Goal: Find specific page/section: Locate a particular part of the current website

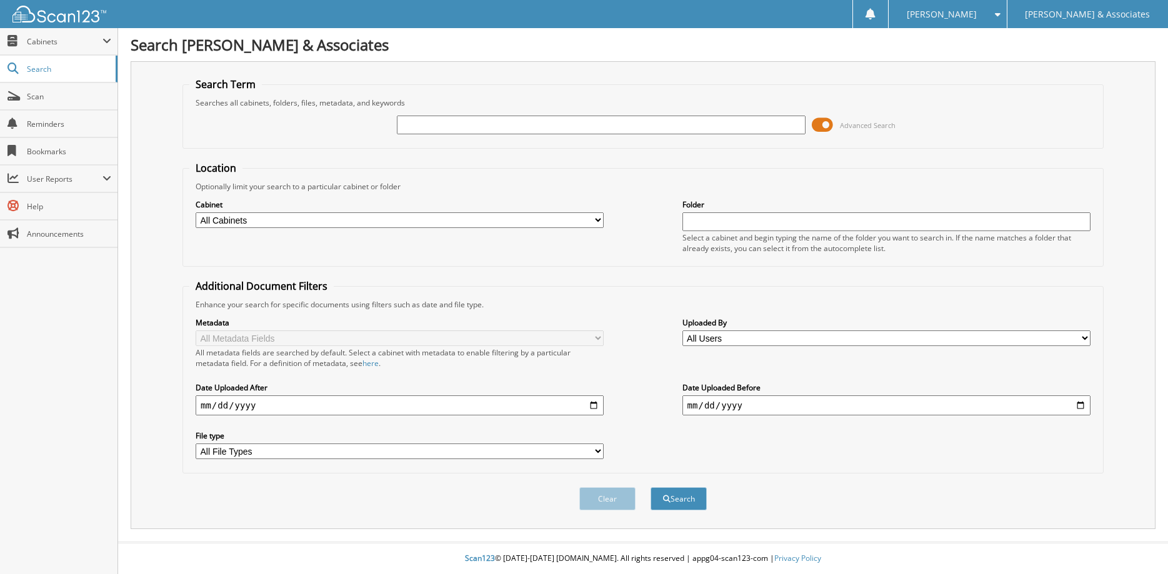
click at [441, 126] on input "text" at bounding box center [601, 125] width 408 height 19
type input "D23135"
click at [651, 487] on button "Search" at bounding box center [679, 498] width 56 height 23
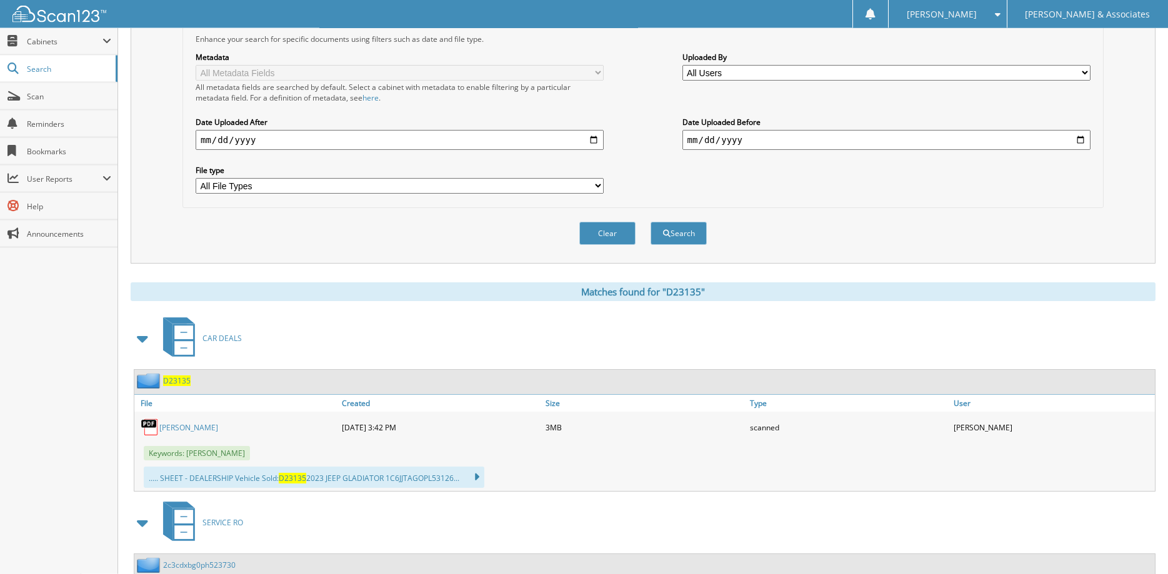
scroll to position [382, 0]
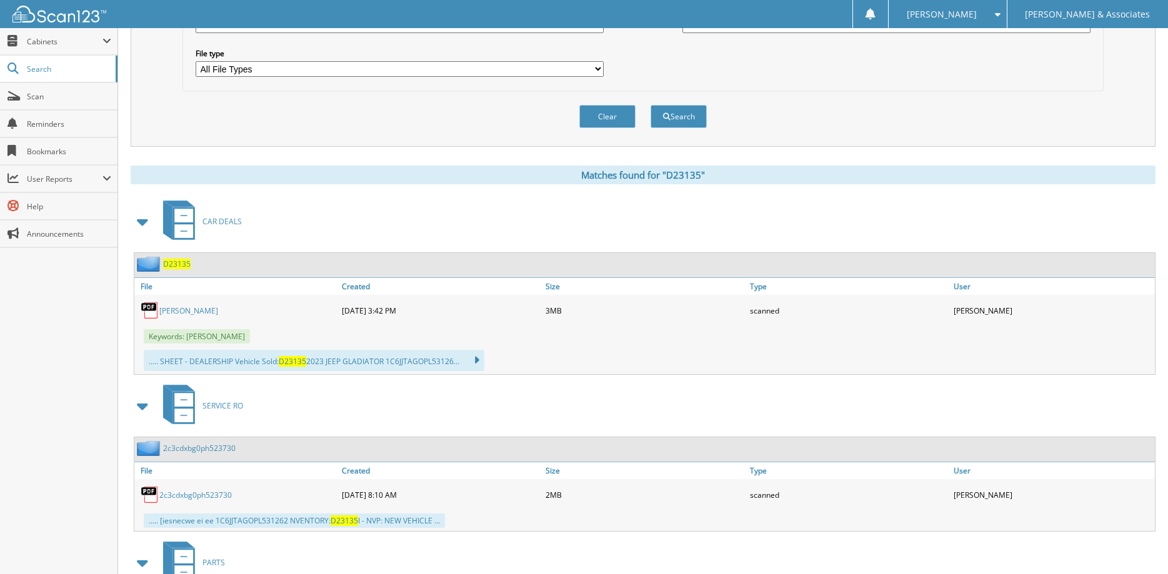
click at [204, 316] on link "[PERSON_NAME]" at bounding box center [188, 311] width 59 height 11
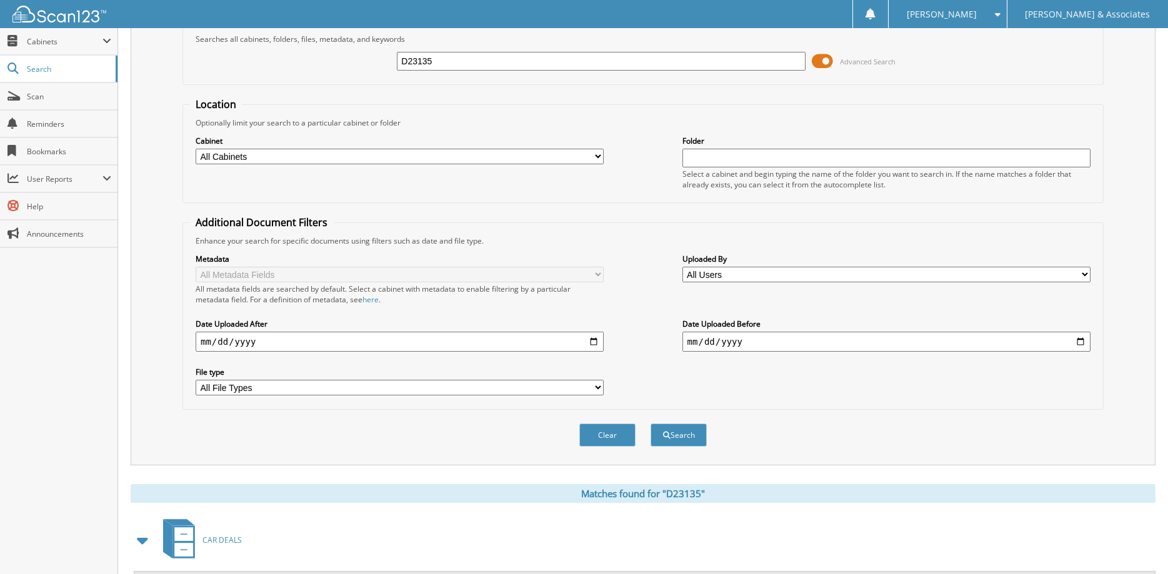
scroll to position [0, 0]
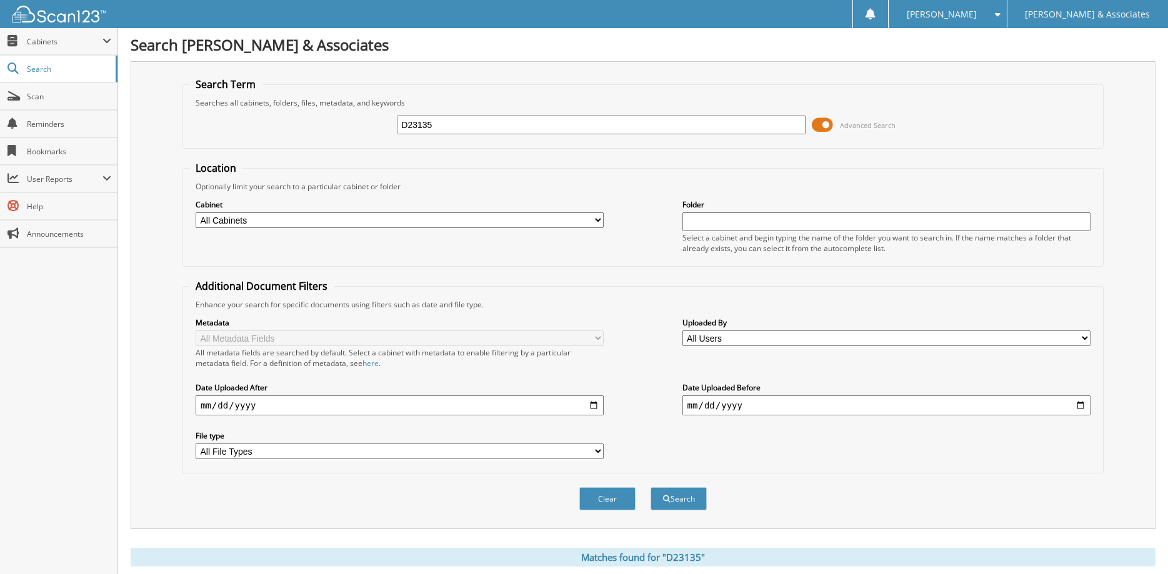
click at [469, 127] on input "D23135" at bounding box center [601, 125] width 408 height 19
type input "D23136"
click at [651, 487] on button "Search" at bounding box center [679, 498] width 56 height 23
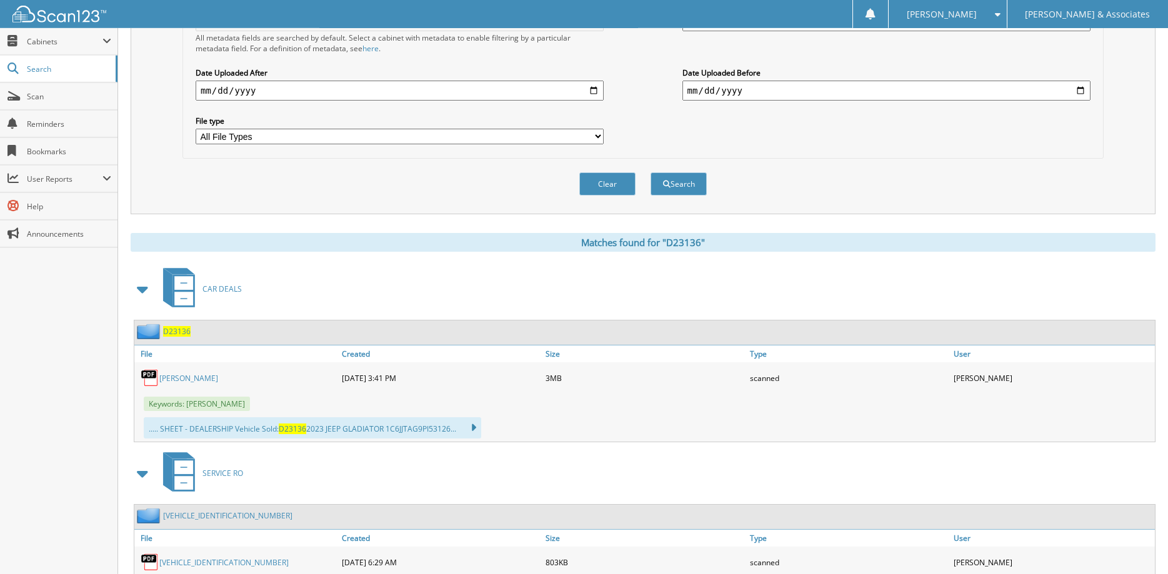
scroll to position [382, 0]
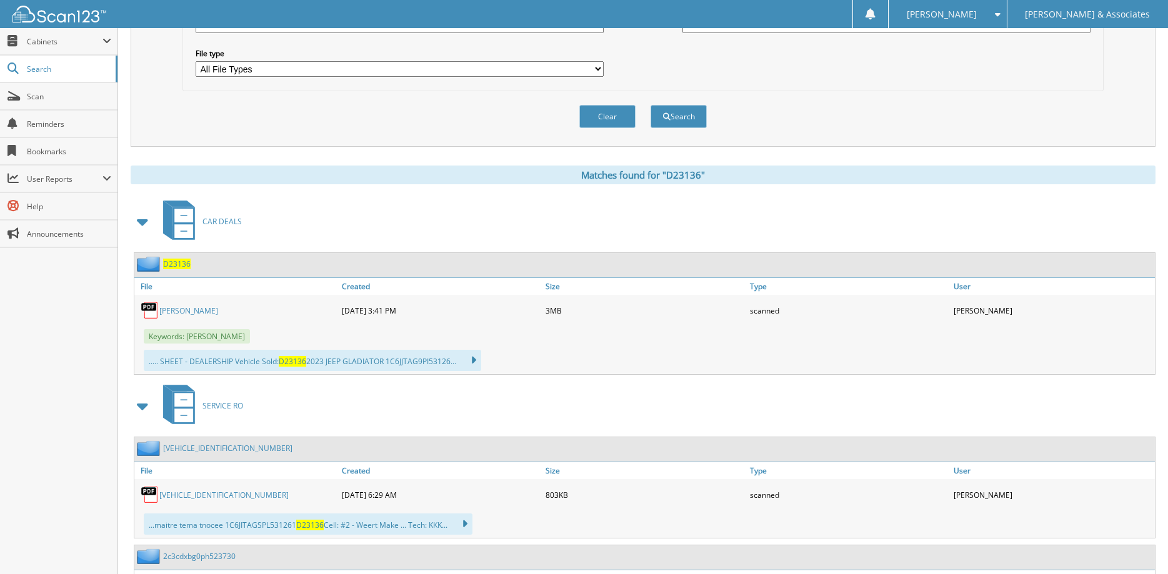
click at [217, 316] on link "[PERSON_NAME]" at bounding box center [188, 311] width 59 height 11
